Goal: Task Accomplishment & Management: Manage account settings

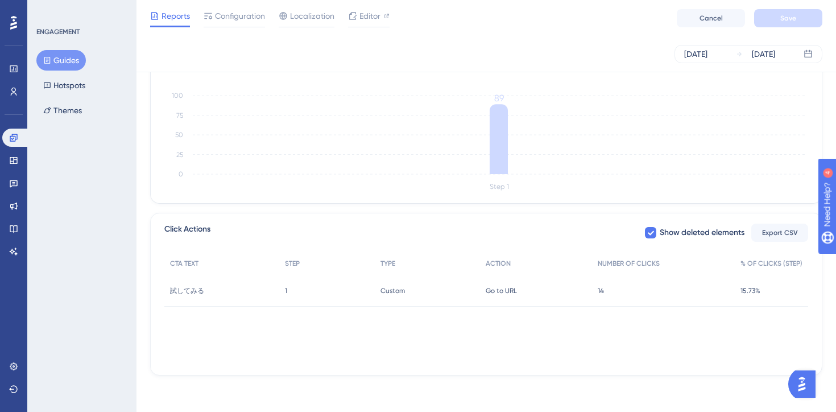
click at [79, 61] on button "Guides" at bounding box center [60, 60] width 49 height 20
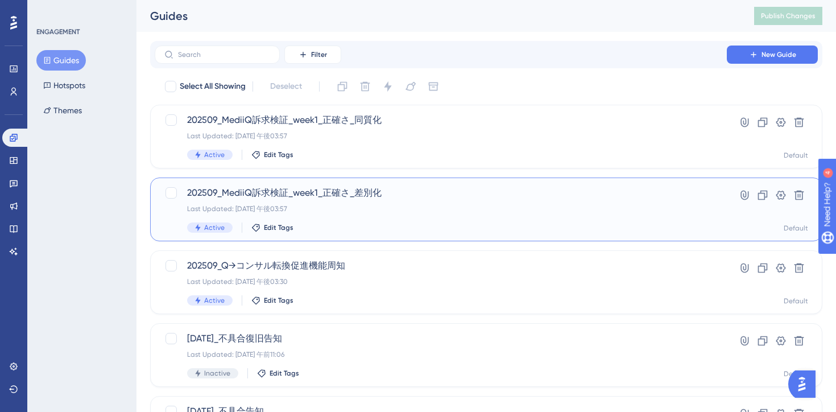
click at [451, 225] on div "Active Edit Tags" at bounding box center [440, 227] width 507 height 10
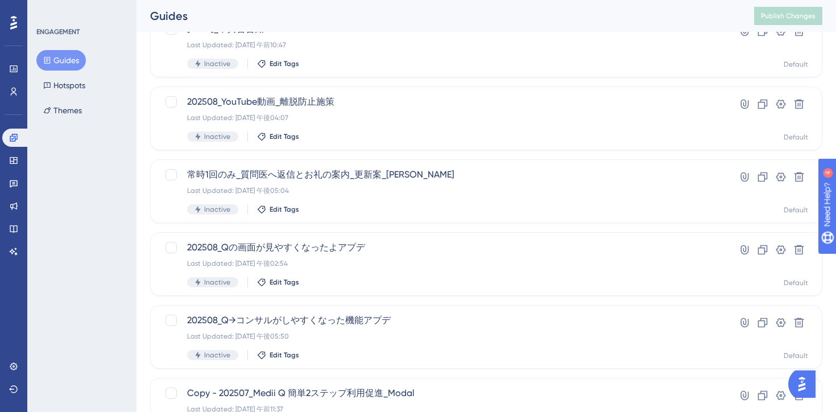
scroll to position [1, 0]
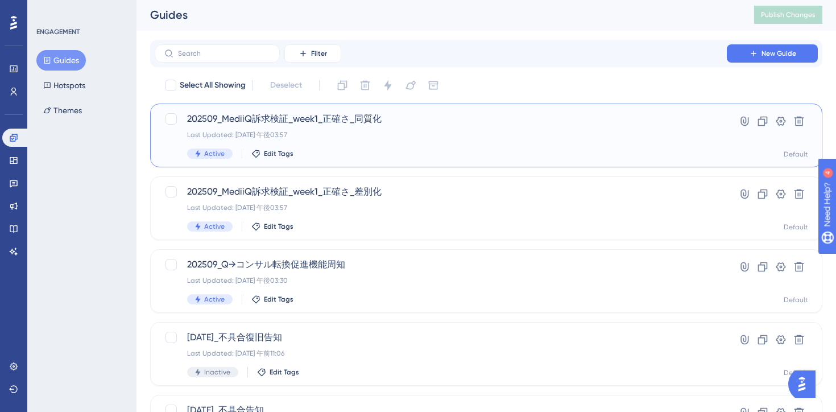
click at [458, 143] on div "202509_MediiQ訴求検証_week1_正確さ_同質化 Last Updated: 2025年9月02日 午後03:57 Active Edit Ta…" at bounding box center [440, 135] width 507 height 47
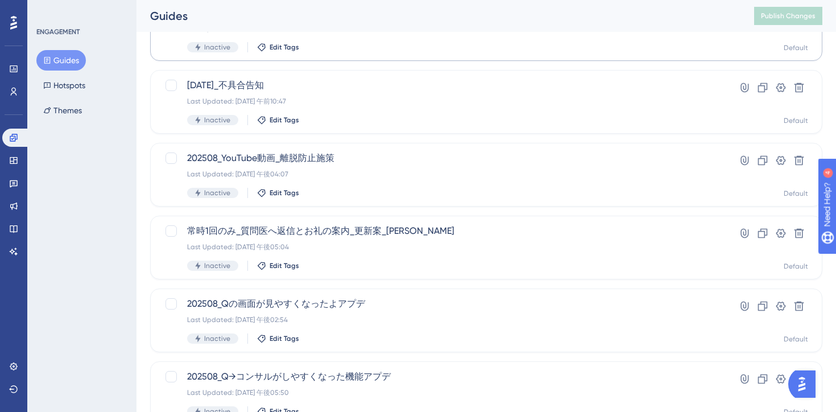
scroll to position [346, 0]
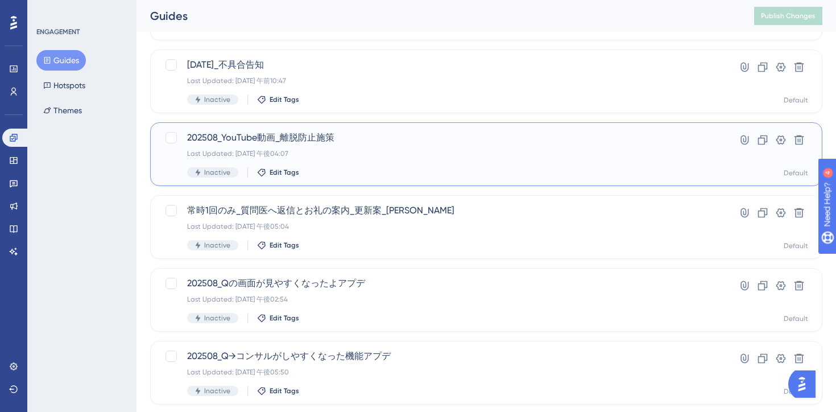
click at [419, 164] on div "202508_YouTube動画_離脱防止施策 Last Updated: 2025年8月26日 午後04:07 Inactive Edit Tags" at bounding box center [440, 154] width 507 height 47
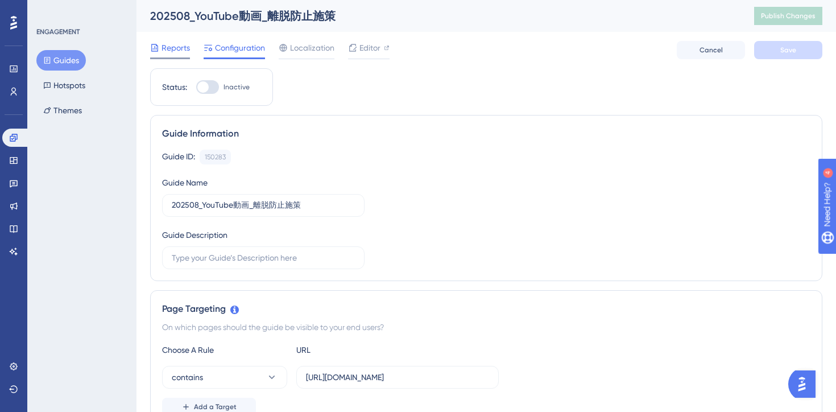
click at [169, 48] on span "Reports" at bounding box center [175, 48] width 28 height 14
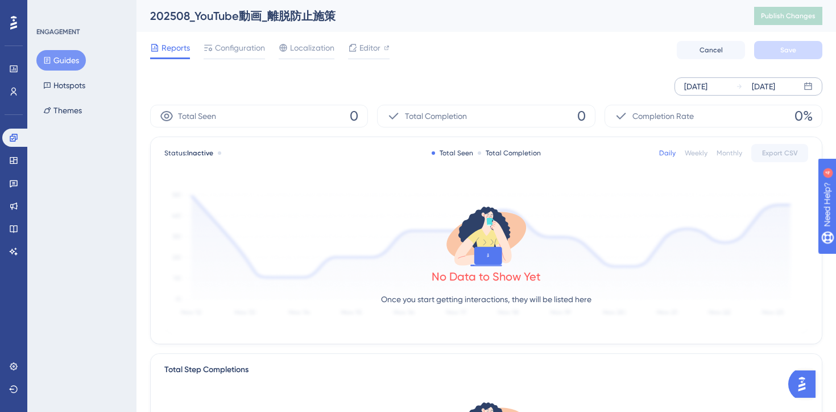
click at [765, 84] on div "Sep 05 2025" at bounding box center [763, 87] width 23 height 14
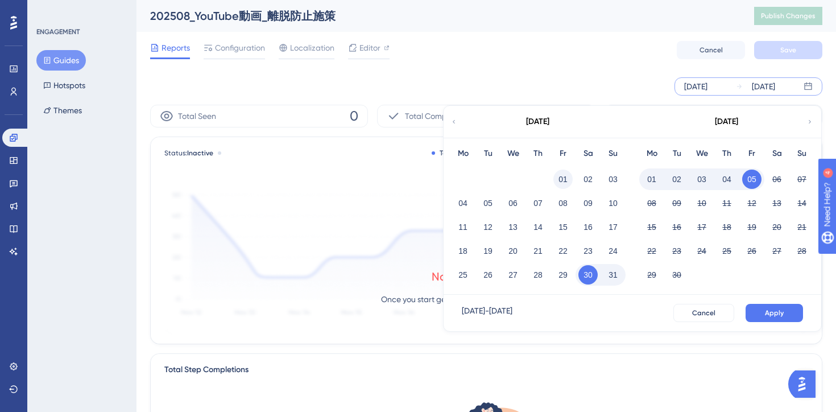
click at [561, 176] on button "01" at bounding box center [562, 178] width 19 height 19
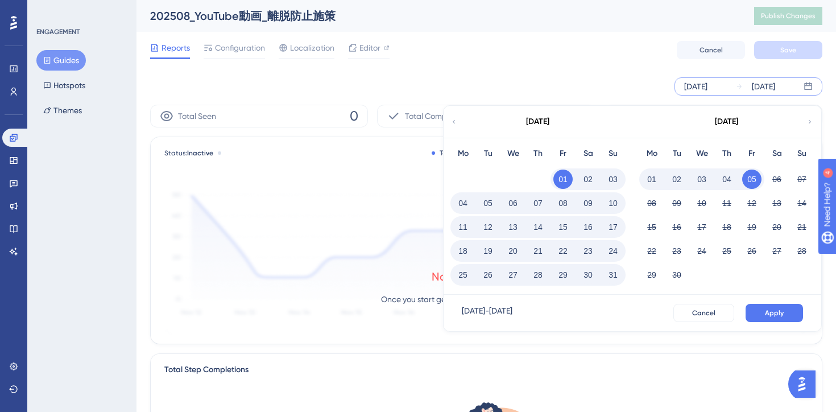
click at [775, 311] on span "Apply" at bounding box center [774, 312] width 19 height 9
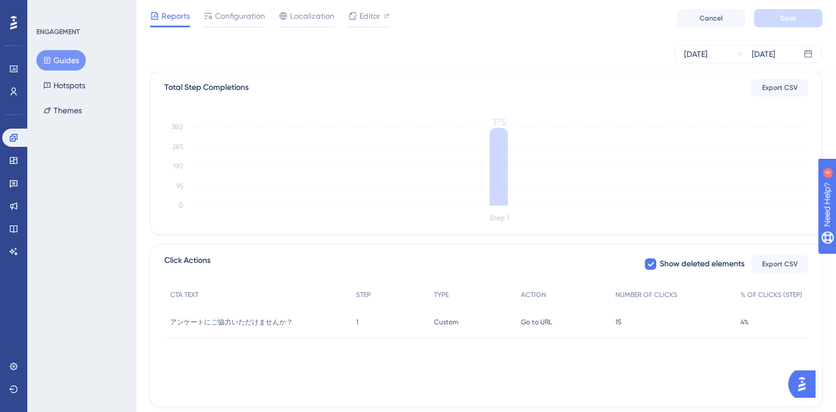
scroll to position [309, 0]
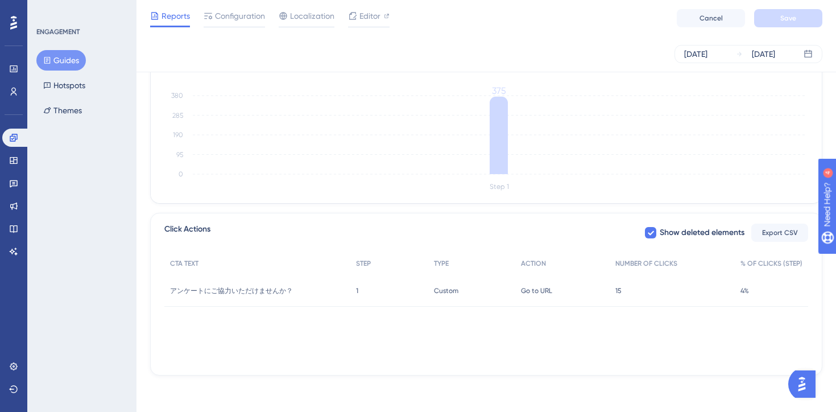
click at [345, 325] on div "CTA TEXT STEP TYPE ACTION NUMBER OF CLICKS % OF CLICKS (STEP) アンケートにご協力いただけませんか…" at bounding box center [486, 309] width 644 height 114
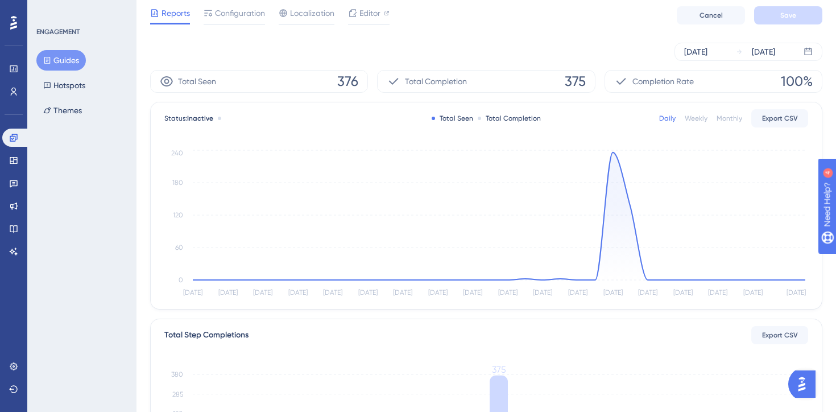
scroll to position [0, 0]
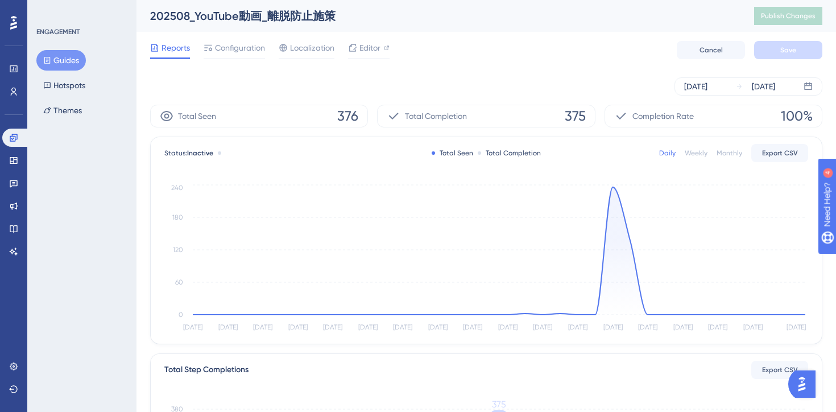
click at [56, 58] on button "Guides" at bounding box center [60, 60] width 49 height 20
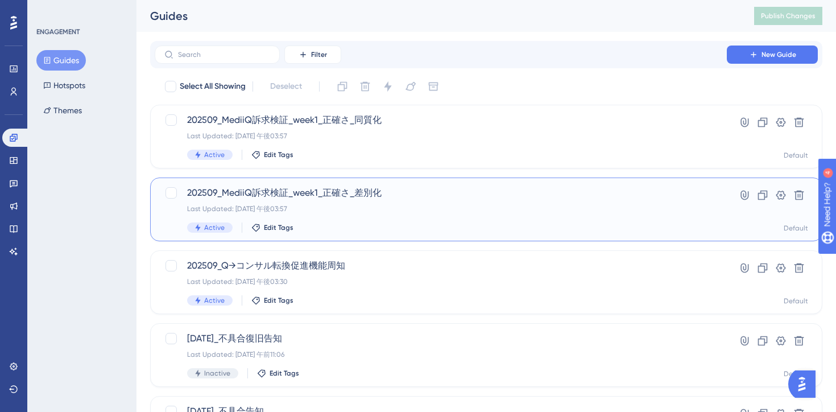
click at [437, 202] on div "202509_MediiQ訴求検証_week1_正確さ_差別化 Last Updated: 2025年9月02日 午後03:57 Active Edit Ta…" at bounding box center [440, 209] width 507 height 47
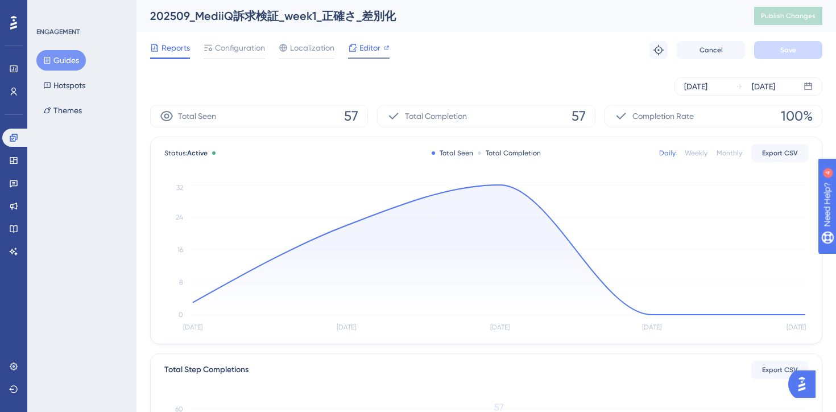
click at [376, 49] on span "Editor" at bounding box center [369, 48] width 21 height 14
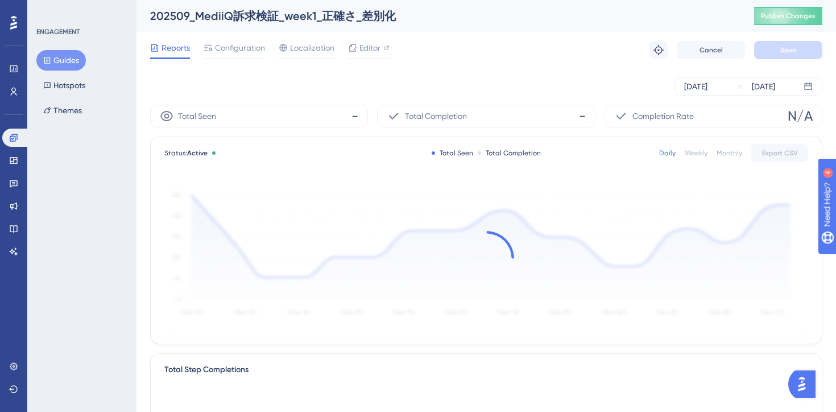
click at [70, 56] on button "Guides" at bounding box center [60, 60] width 49 height 20
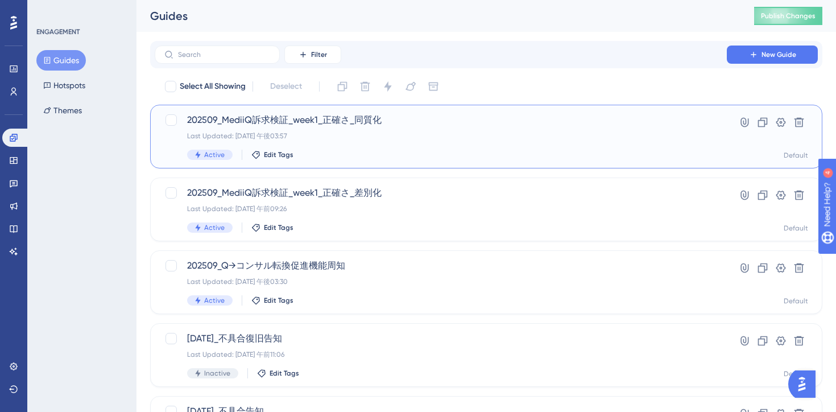
click at [420, 141] on div "202509_MediiQ訴求検証_week1_正確さ_同質化 Last Updated: 2025年9月02日 午後03:57 Active Edit Ta…" at bounding box center [440, 136] width 507 height 47
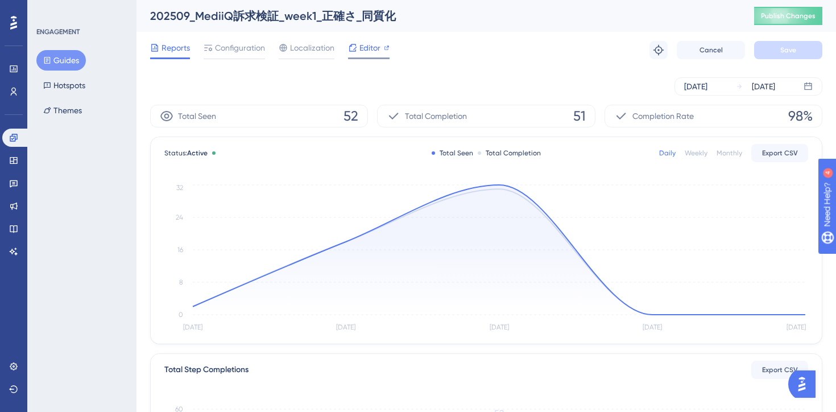
click at [364, 51] on span "Editor" at bounding box center [369, 48] width 21 height 14
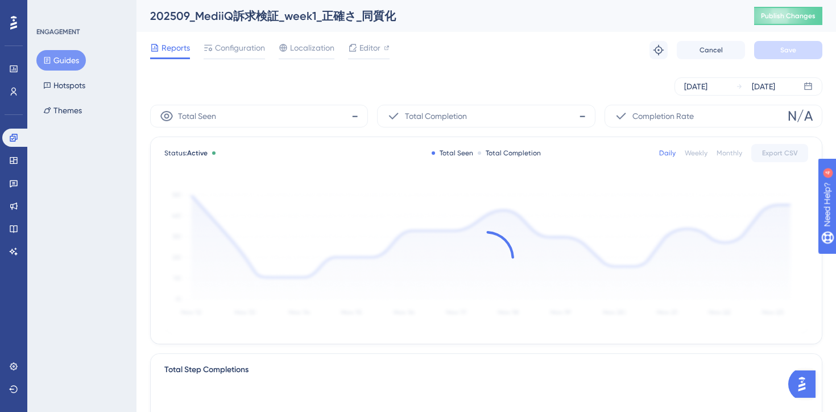
click at [70, 59] on button "Guides" at bounding box center [60, 60] width 49 height 20
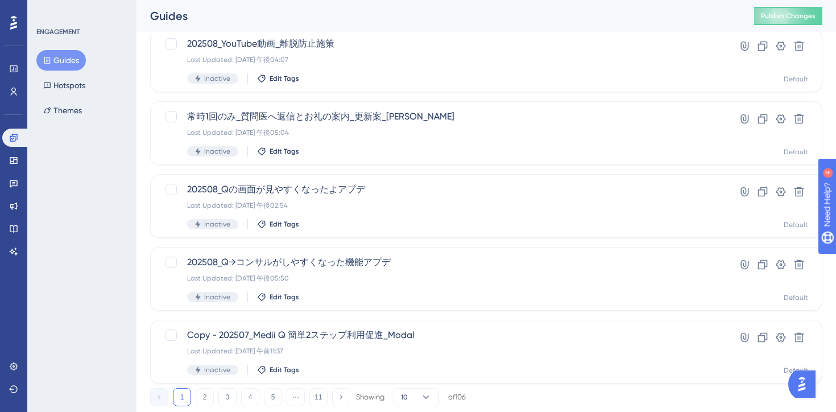
scroll to position [471, 0]
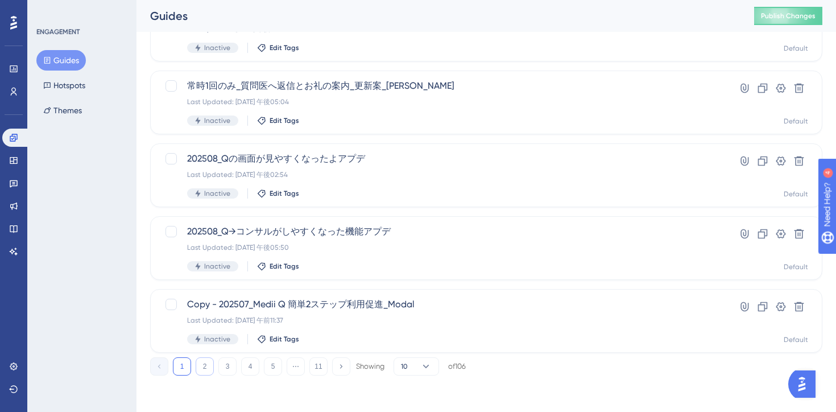
click at [198, 368] on button "2" at bounding box center [205, 366] width 18 height 18
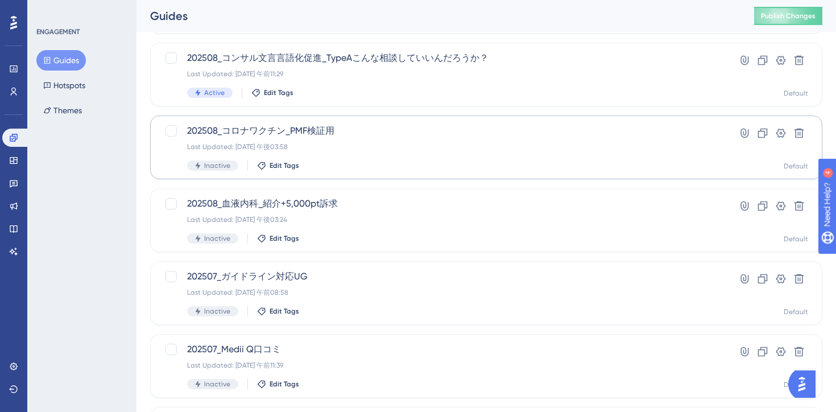
scroll to position [0, 0]
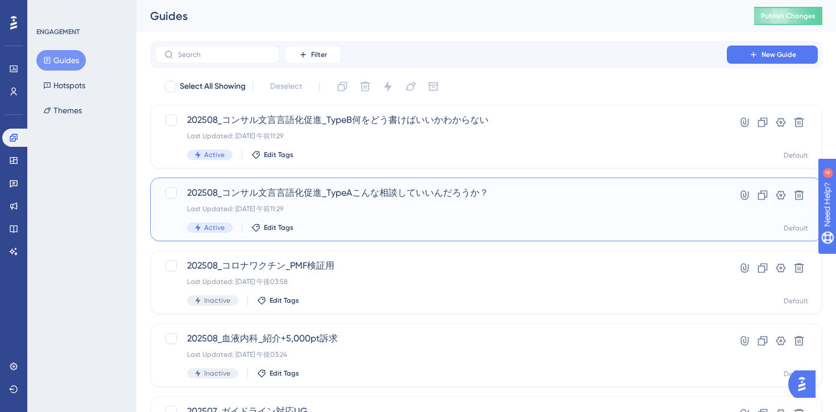
click at [389, 219] on div "202508_コンサル文言言語化促進_TypeAこんな相談していいんだろうか？ Last Updated: 2025年8月13日 午前11:29 Active…" at bounding box center [440, 209] width 507 height 47
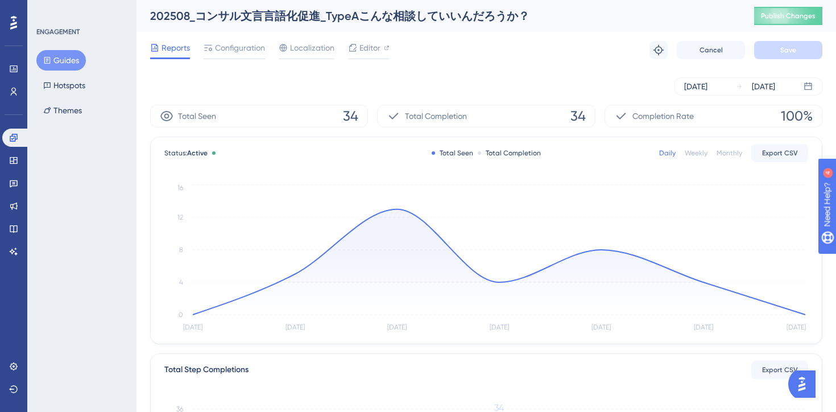
click at [71, 53] on button "Guides" at bounding box center [60, 60] width 49 height 20
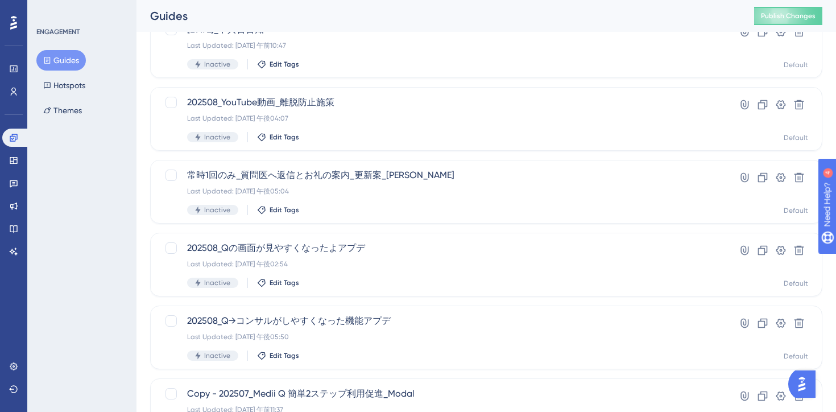
scroll to position [434, 0]
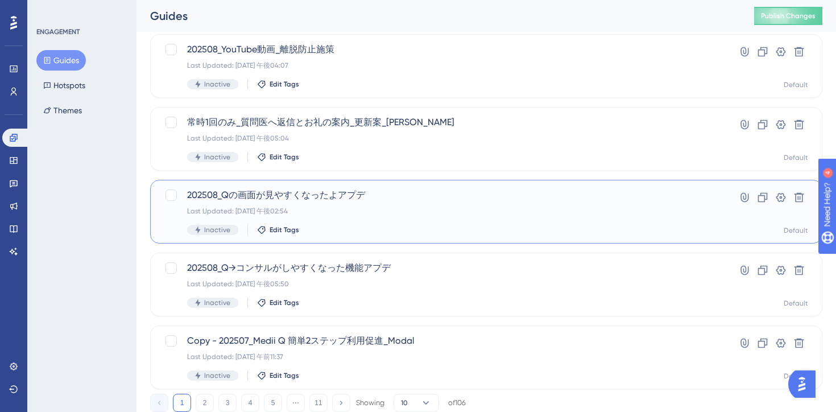
click at [449, 217] on div "202508_Qの画面が見やすくなったよアプデ Last Updated: 2025年8月22日 午後02:54 Inactive Edit Tags" at bounding box center [440, 211] width 507 height 47
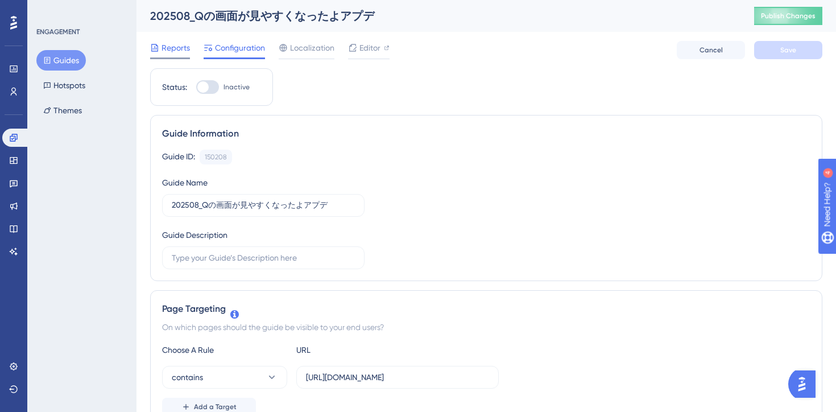
click at [169, 51] on span "Reports" at bounding box center [175, 48] width 28 height 14
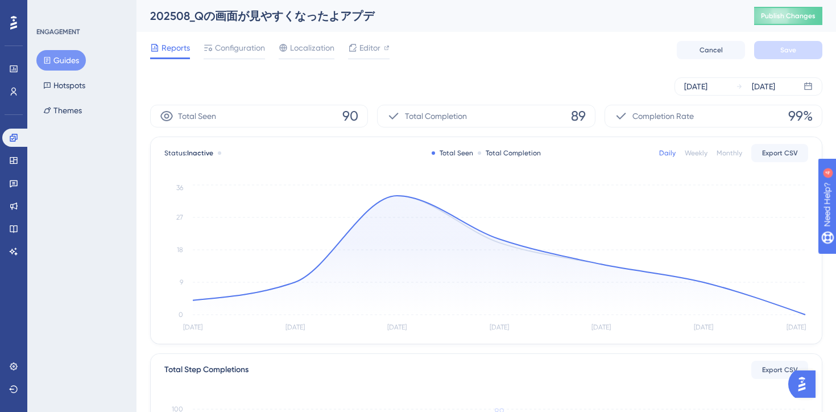
click at [68, 58] on button "Guides" at bounding box center [60, 60] width 49 height 20
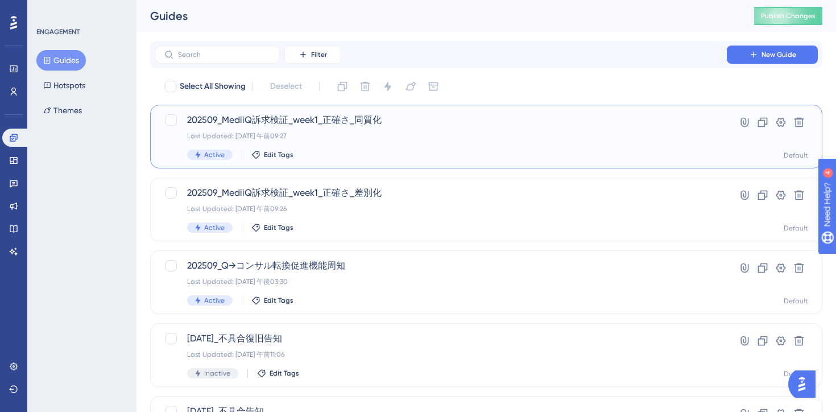
click at [551, 140] on div "202509_MediiQ訴求検証_week1_正確さ_同質化 Last Updated: 2025年9月05日 午前09:27 Active Edit Ta…" at bounding box center [440, 136] width 507 height 47
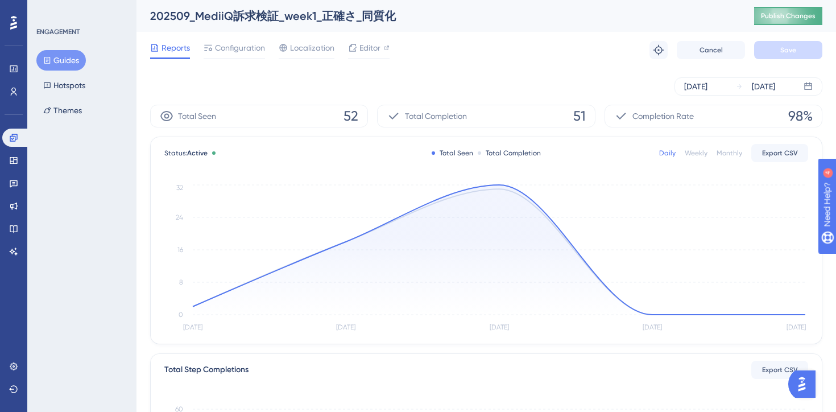
click at [771, 22] on button "Publish Changes" at bounding box center [788, 16] width 68 height 18
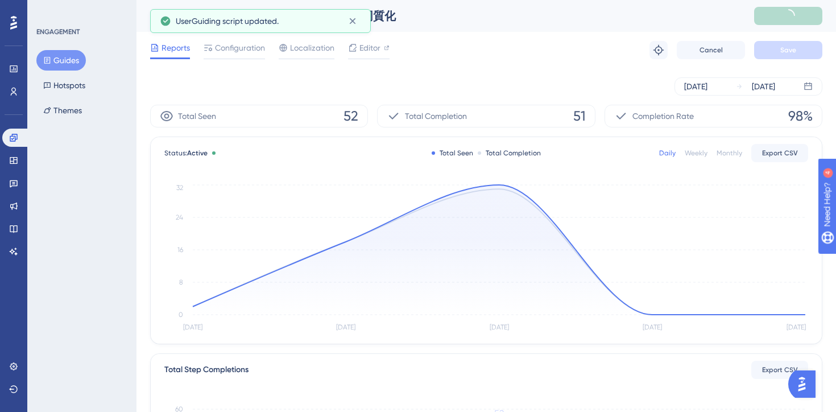
click at [72, 63] on button "Guides" at bounding box center [60, 60] width 49 height 20
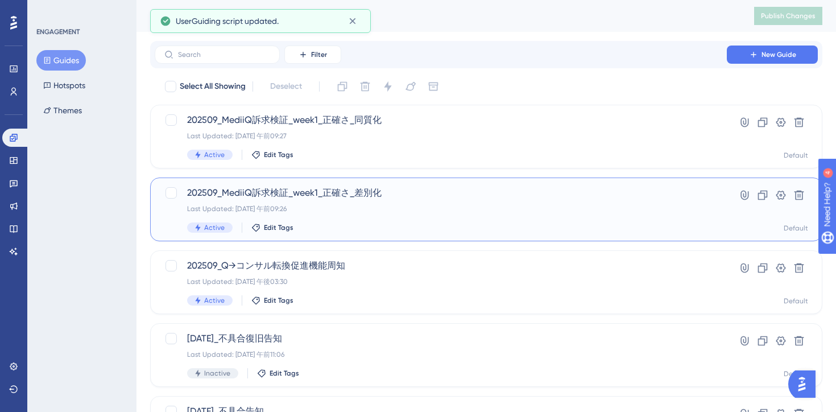
click at [454, 201] on div "202509_MediiQ訴求検証_week1_正確さ_差別化 Last Updated: 2025年9月05日 午前09:26 Active Edit Ta…" at bounding box center [440, 209] width 507 height 47
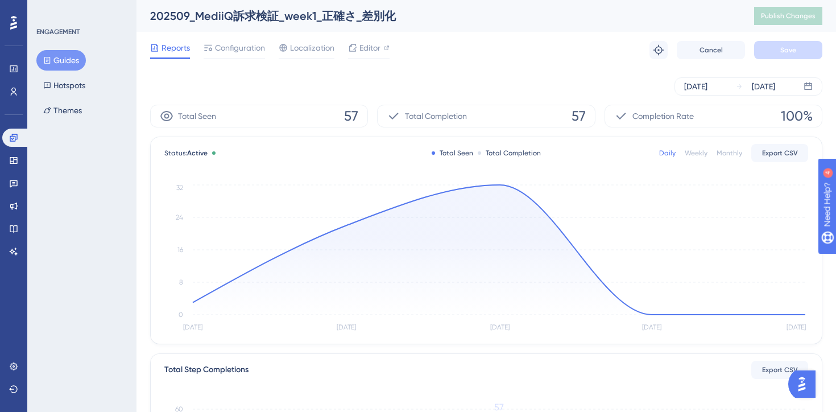
click at [57, 61] on button "Guides" at bounding box center [60, 60] width 49 height 20
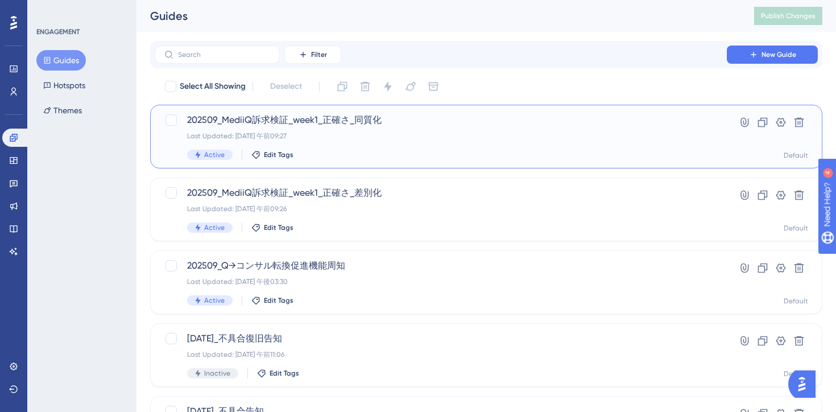
click at [462, 140] on div "202509_MediiQ訴求検証_week1_正確さ_同質化 Last Updated: 2025年9月05日 午前09:27 Active Edit Ta…" at bounding box center [440, 136] width 507 height 47
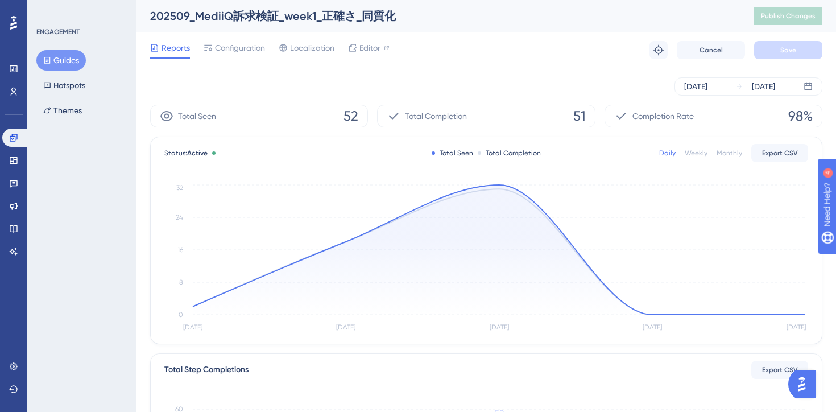
click at [67, 63] on button "Guides" at bounding box center [60, 60] width 49 height 20
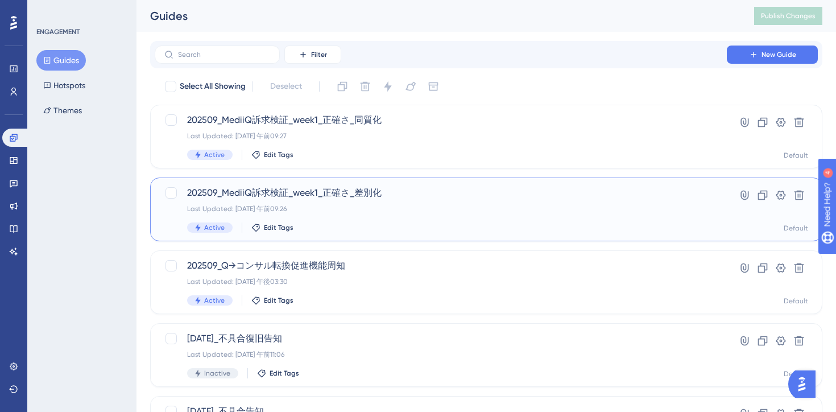
click at [450, 207] on div "Last Updated: 2025年9月05日 午前09:26" at bounding box center [440, 208] width 507 height 9
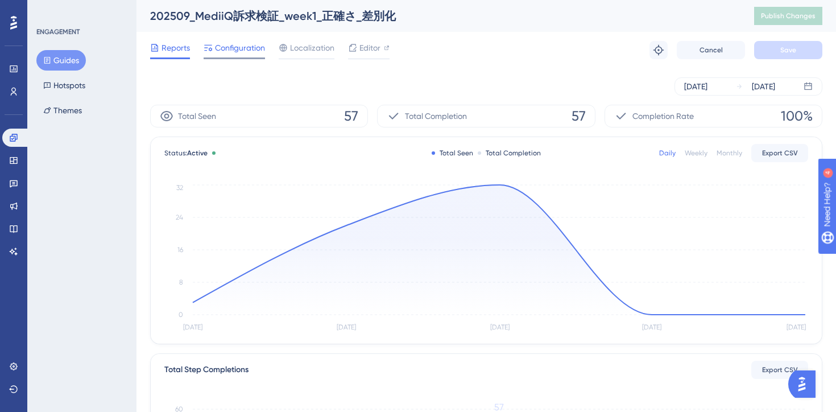
click at [251, 47] on span "Configuration" at bounding box center [240, 48] width 50 height 14
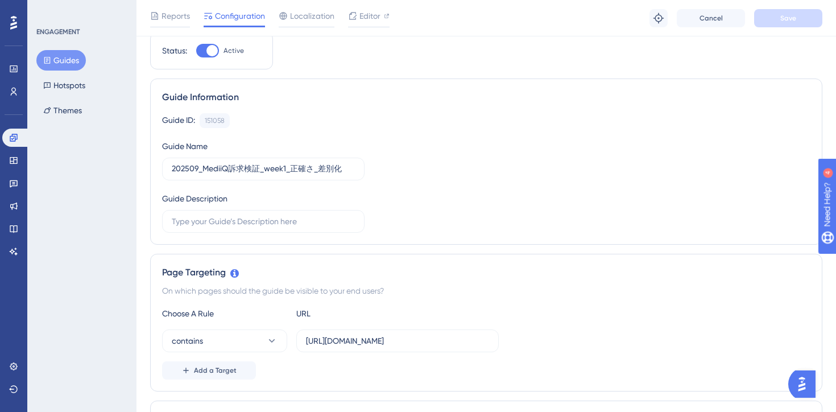
scroll to position [221, 0]
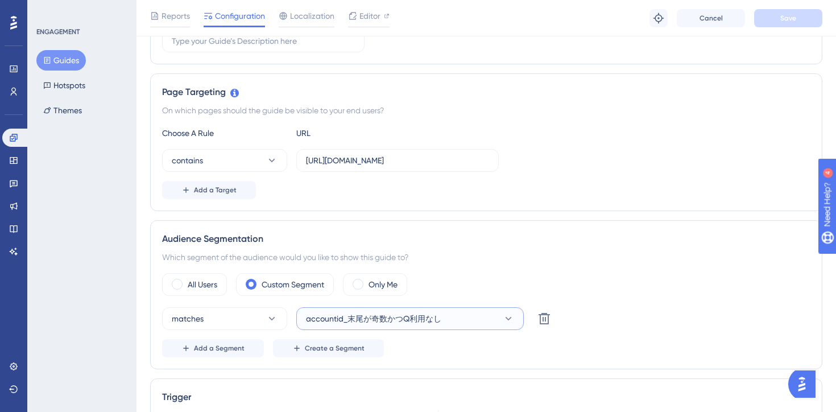
click at [428, 317] on span "accountid_末尾が奇数かつQ利用なし" at bounding box center [373, 319] width 135 height 14
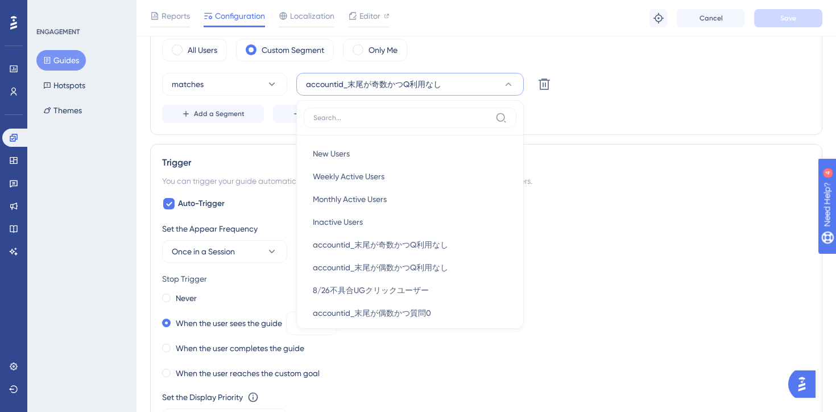
click at [717, 226] on div "Set the Appear Frequency" at bounding box center [486, 229] width 648 height 14
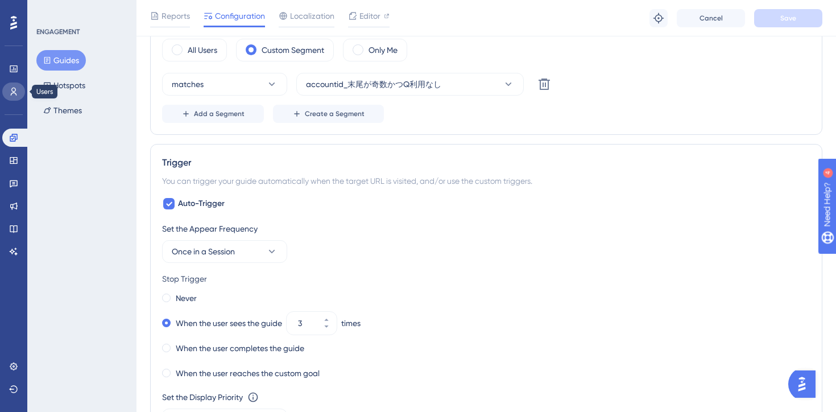
click at [9, 94] on link at bounding box center [13, 91] width 23 height 18
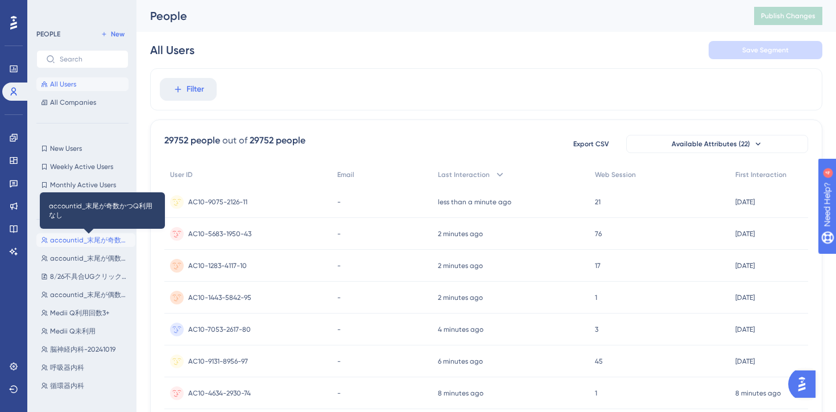
click at [82, 244] on span "accountid_末尾が奇数かつQ利用なし" at bounding box center [90, 239] width 81 height 9
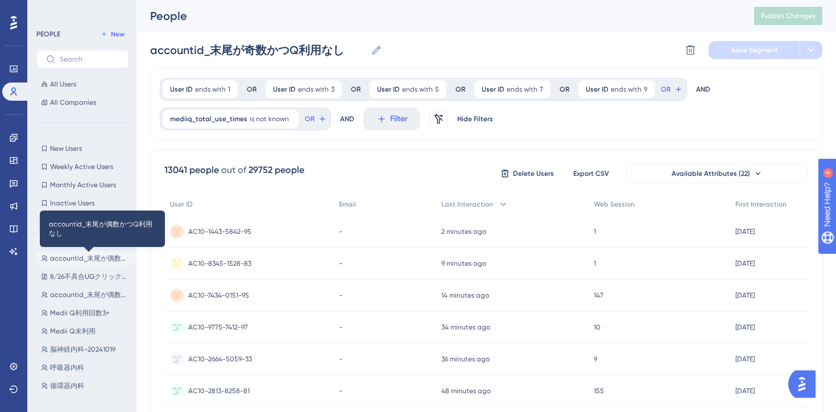
click at [75, 258] on span "accountid_末尾が偶数かつQ利用なし" at bounding box center [90, 258] width 81 height 9
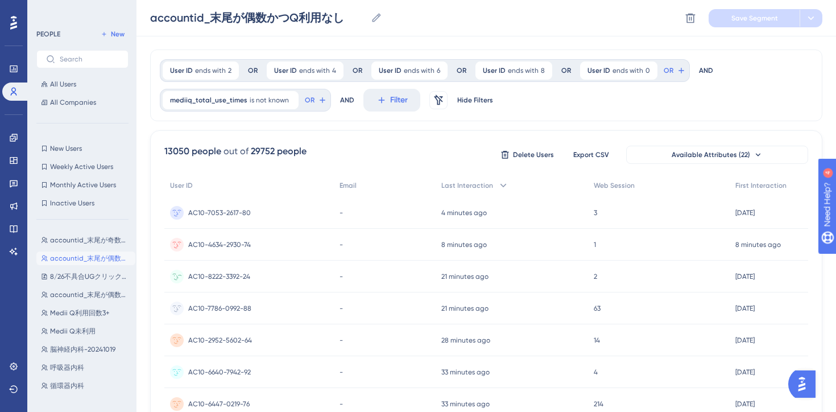
scroll to position [63, 0]
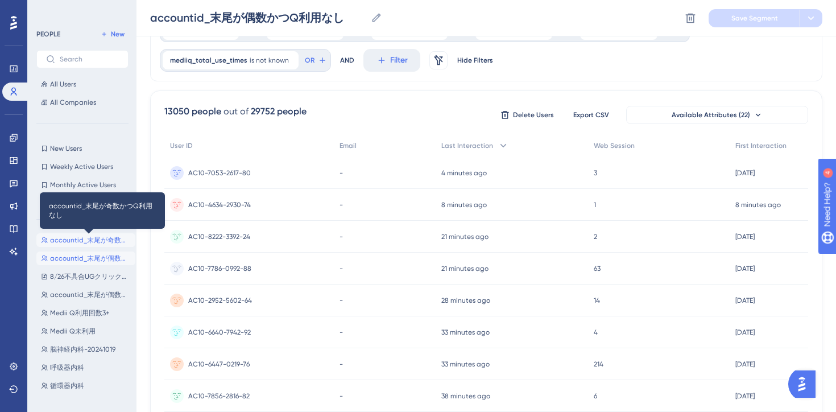
click at [80, 239] on span "accountid_末尾が奇数かつQ利用なし" at bounding box center [90, 239] width 81 height 9
type input "accountid_末尾が奇数かつQ利用なし"
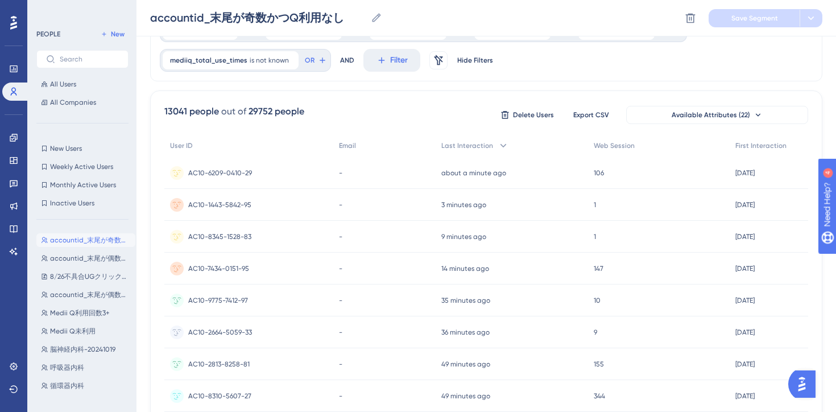
click at [147, 84] on div "Performance Users Engagement Widgets Feedback Product Updates Knowledge Base AI…" at bounding box center [485, 400] width 699 height 926
click at [16, 65] on icon at bounding box center [13, 68] width 9 height 9
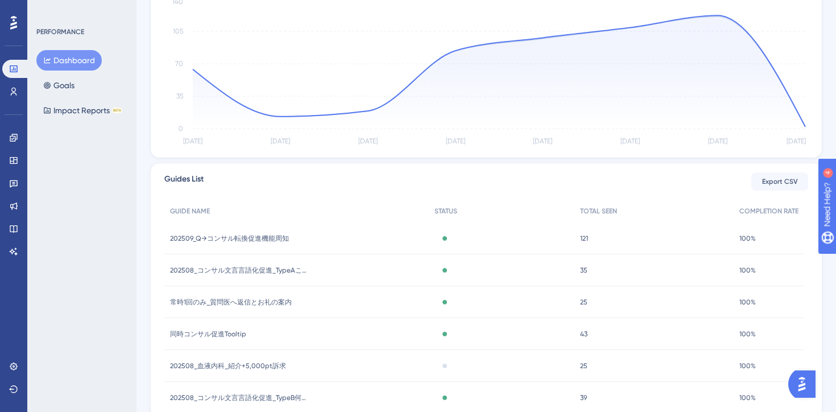
scroll to position [146, 0]
